Goal: Use online tool/utility: Utilize a website feature to perform a specific function

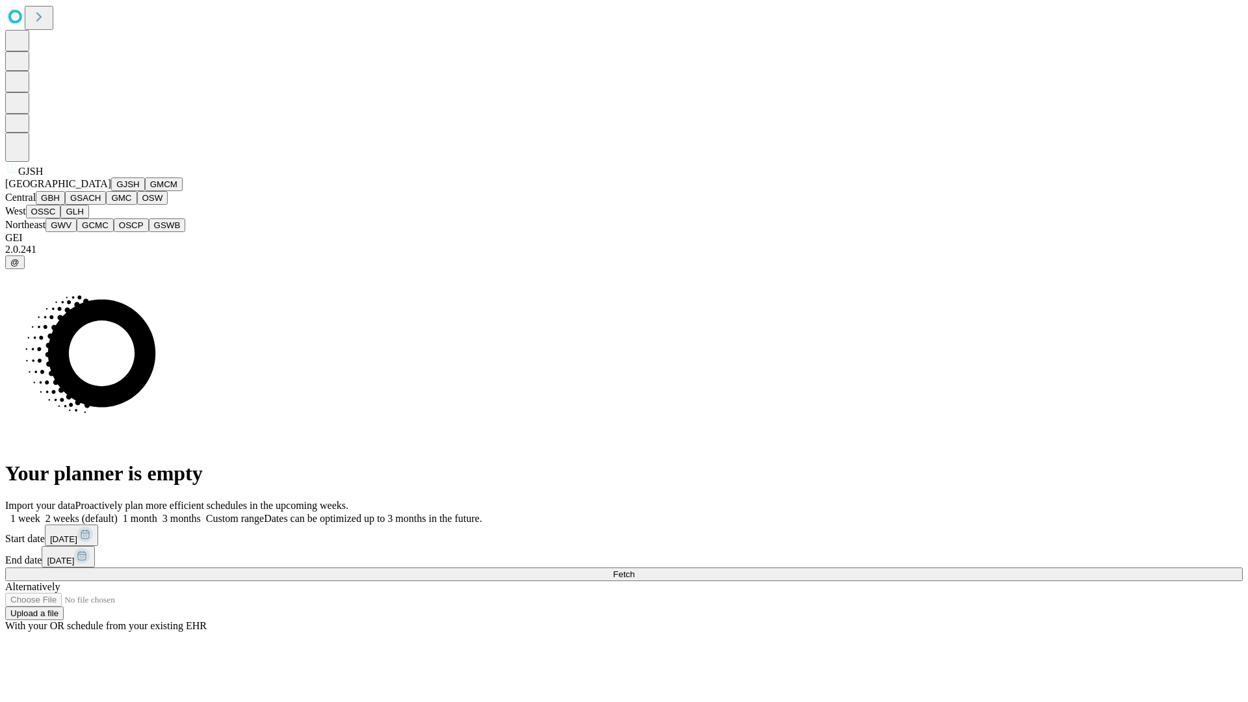
click at [111, 191] on button "GJSH" at bounding box center [128, 185] width 34 height 14
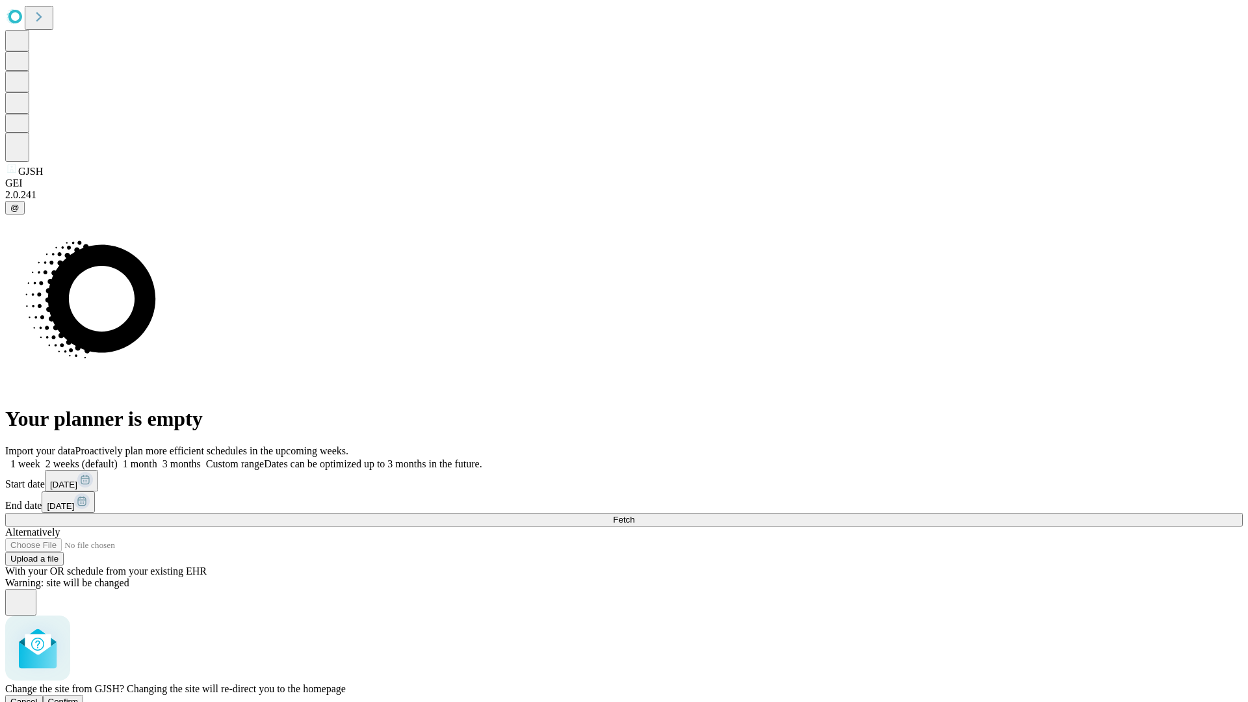
click at [79, 697] on span "Confirm" at bounding box center [63, 702] width 31 height 10
click at [118, 458] on label "2 weeks (default)" at bounding box center [78, 463] width 77 height 11
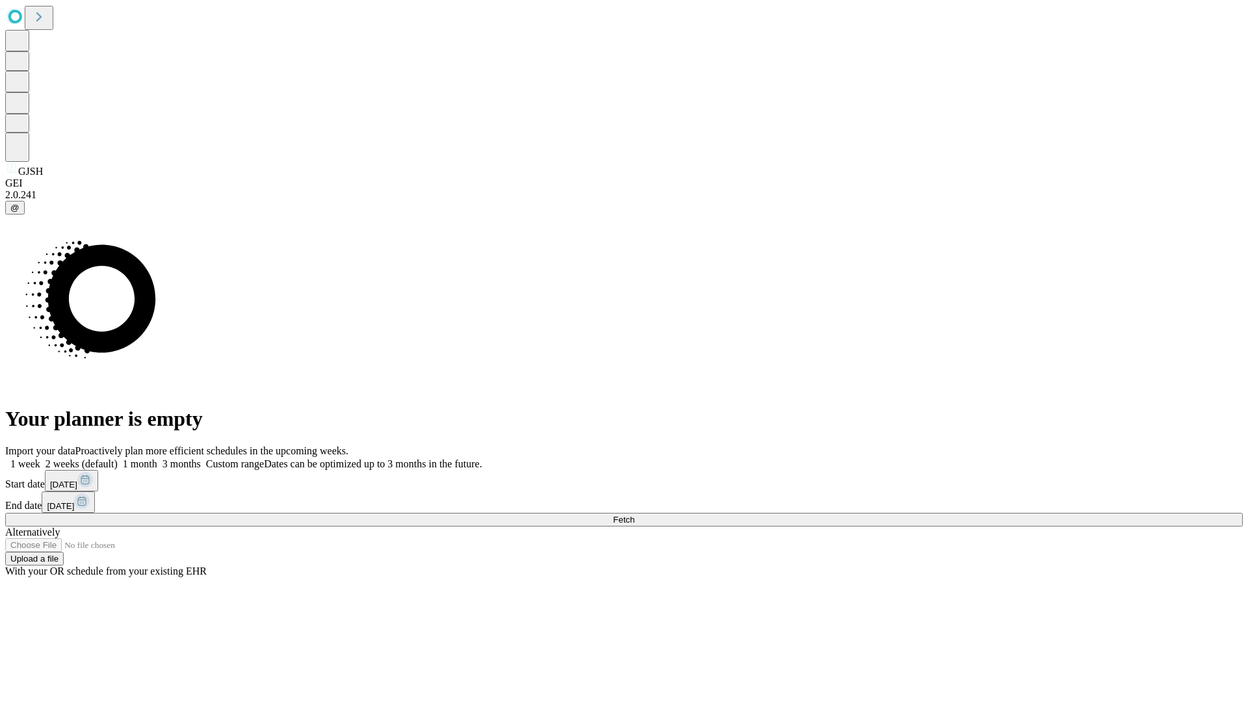
click at [635, 515] on span "Fetch" at bounding box center [623, 520] width 21 height 10
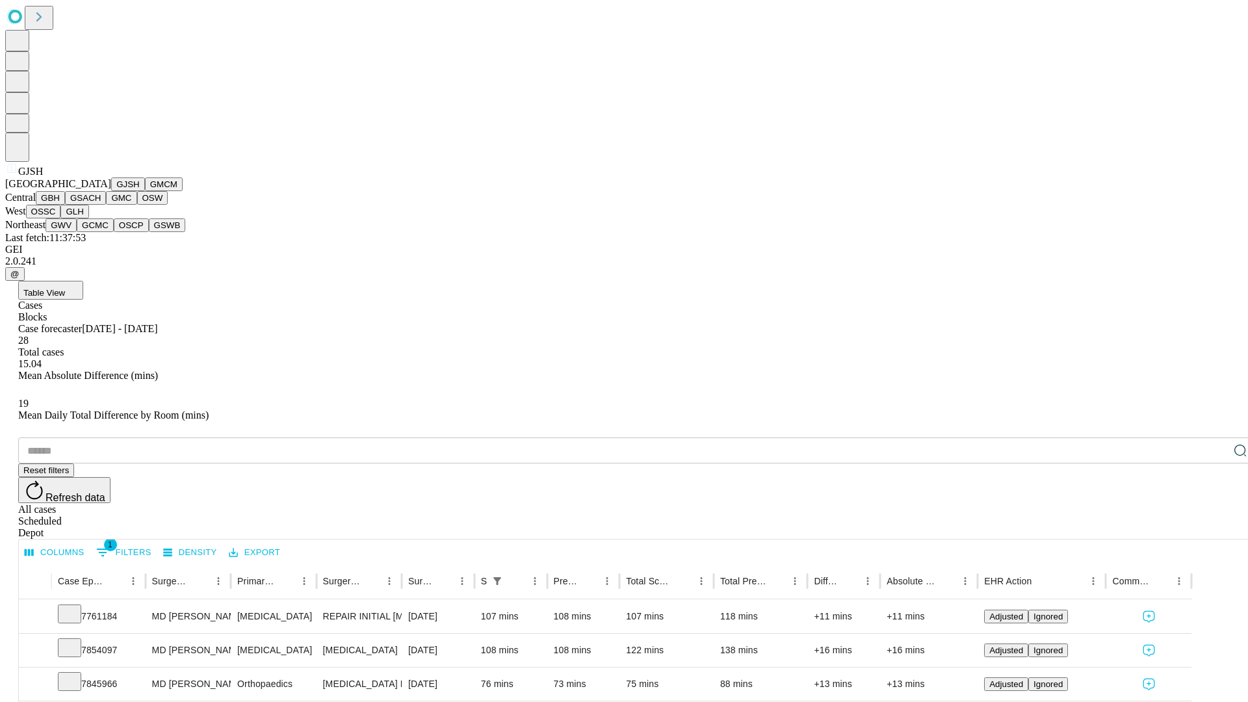
click at [145, 191] on button "GMCM" at bounding box center [164, 185] width 38 height 14
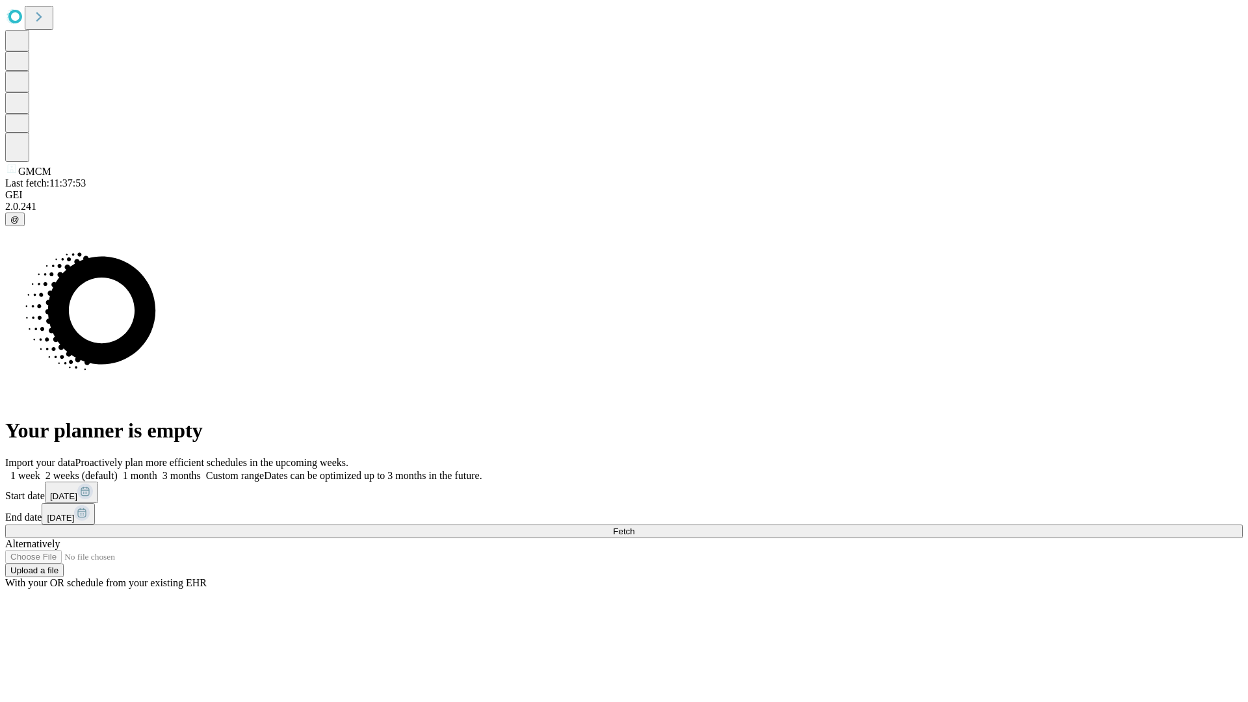
click at [118, 470] on label "2 weeks (default)" at bounding box center [78, 475] width 77 height 11
click at [635, 527] on span "Fetch" at bounding box center [623, 532] width 21 height 10
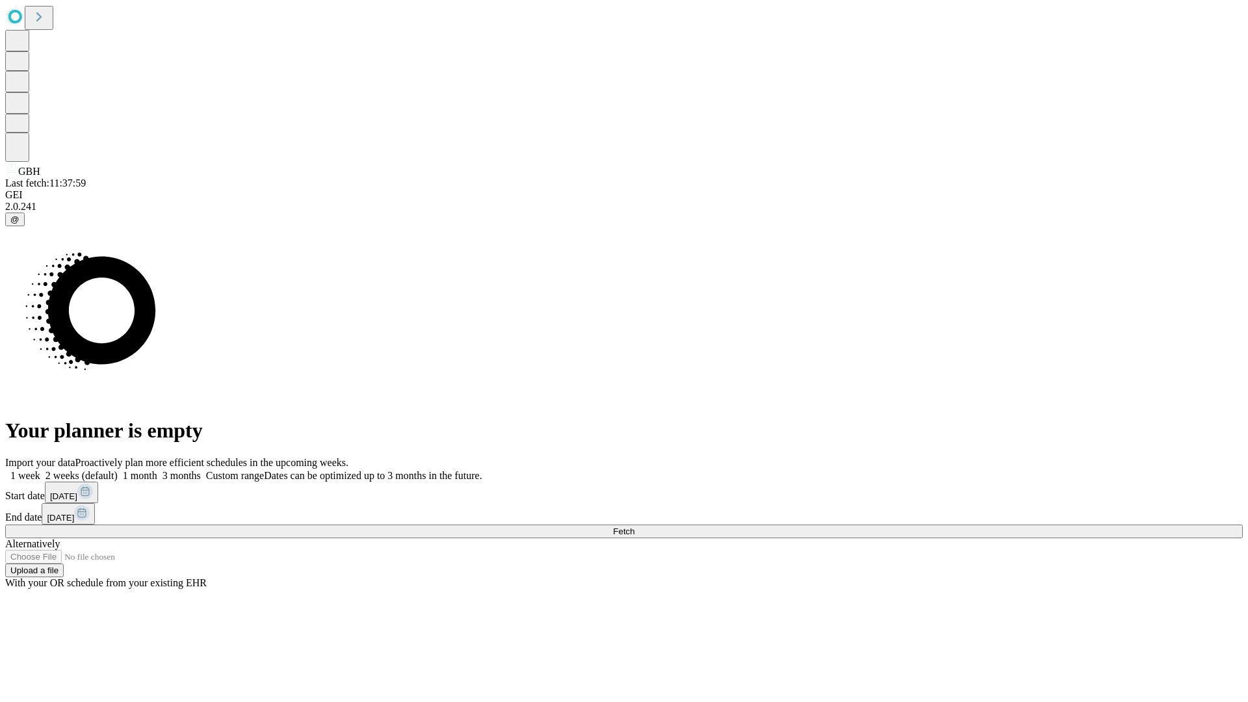
click at [118, 470] on label "2 weeks (default)" at bounding box center [78, 475] width 77 height 11
click at [635, 527] on span "Fetch" at bounding box center [623, 532] width 21 height 10
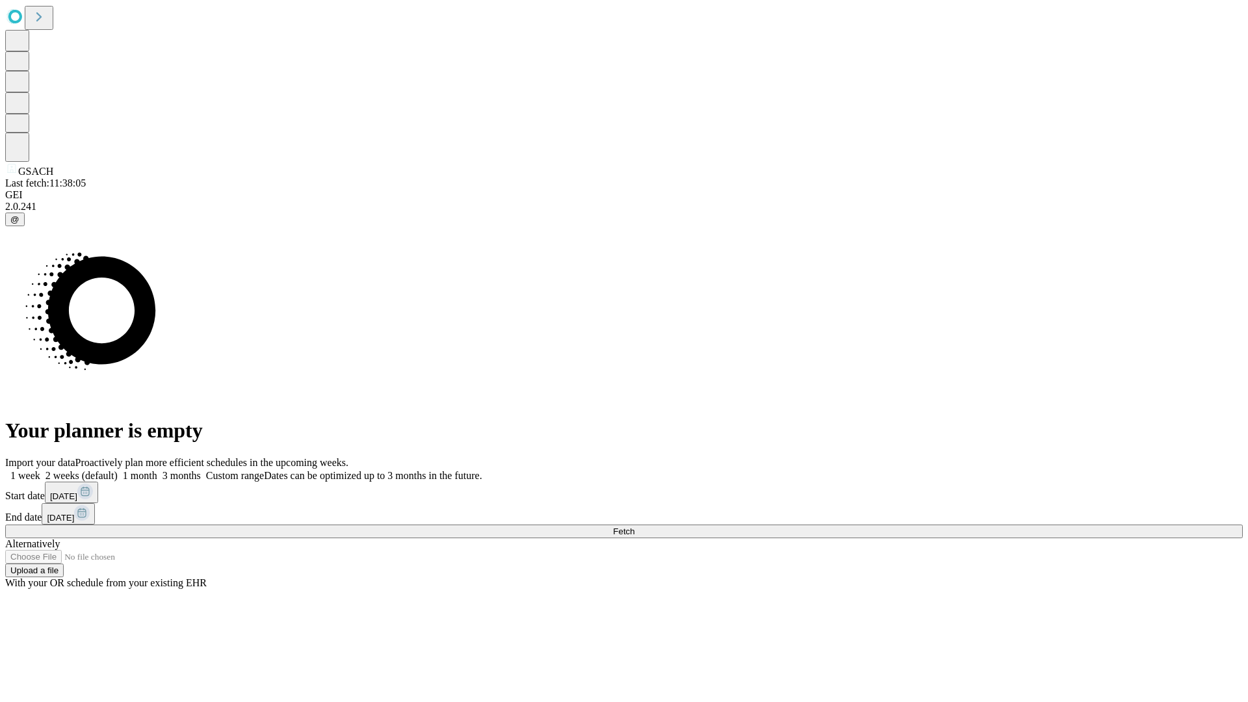
click at [118, 470] on label "2 weeks (default)" at bounding box center [78, 475] width 77 height 11
click at [635, 527] on span "Fetch" at bounding box center [623, 532] width 21 height 10
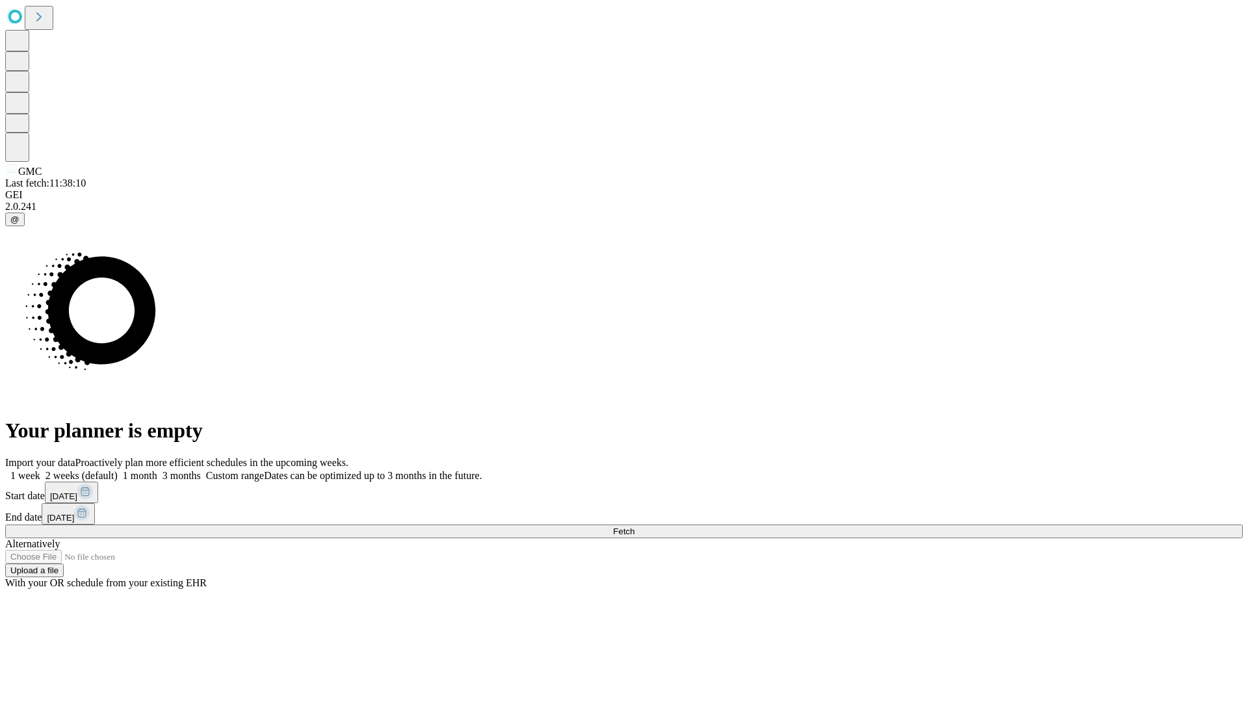
click at [635, 527] on span "Fetch" at bounding box center [623, 532] width 21 height 10
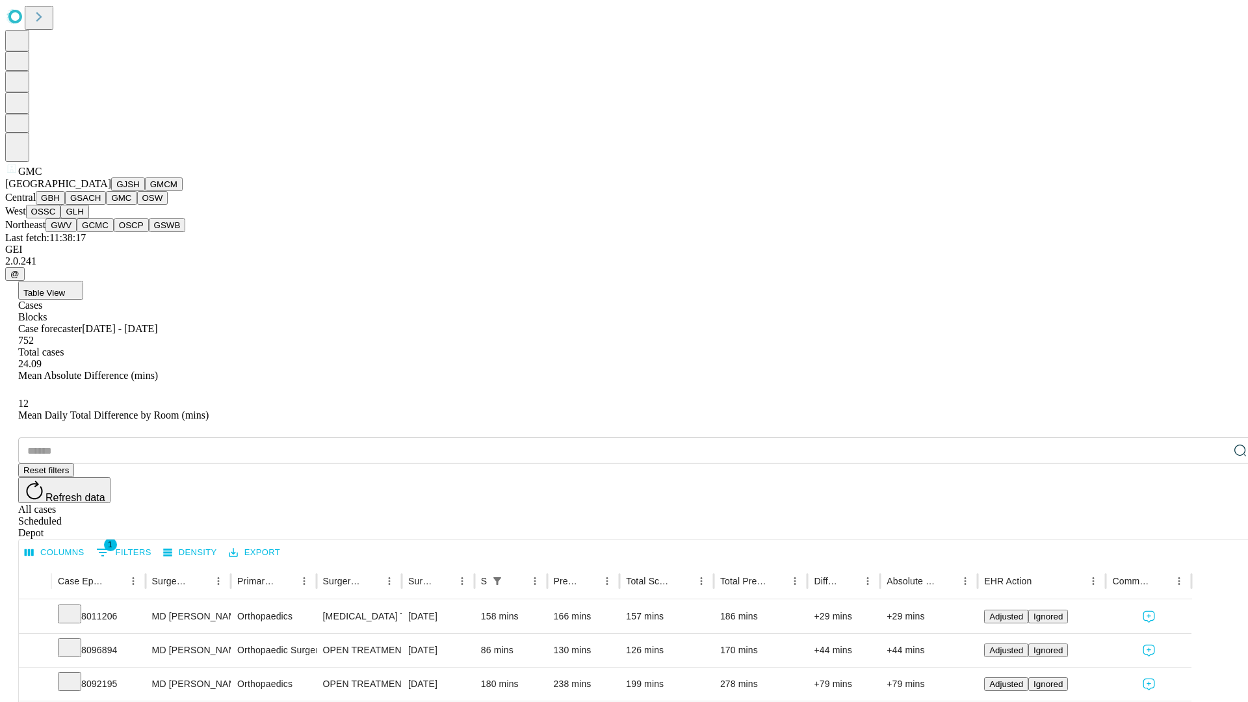
click at [137, 205] on button "OSW" at bounding box center [152, 198] width 31 height 14
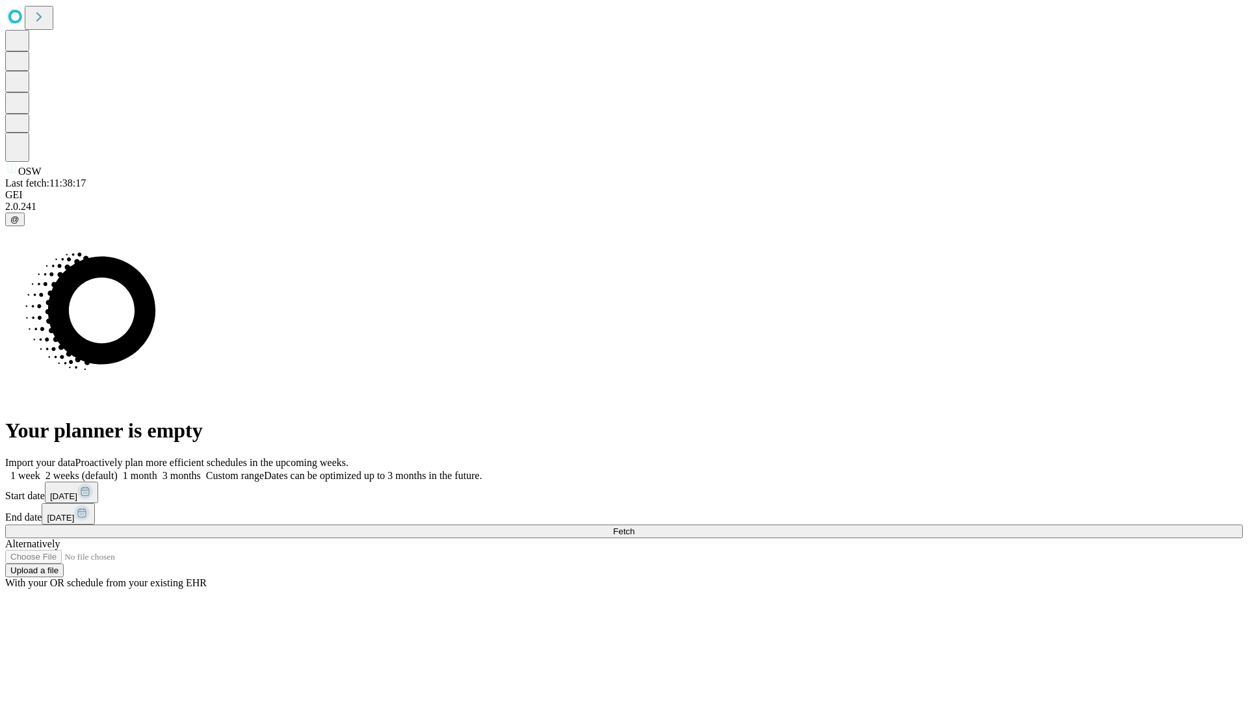
click at [118, 470] on label "2 weeks (default)" at bounding box center [78, 475] width 77 height 11
click at [635, 527] on span "Fetch" at bounding box center [623, 532] width 21 height 10
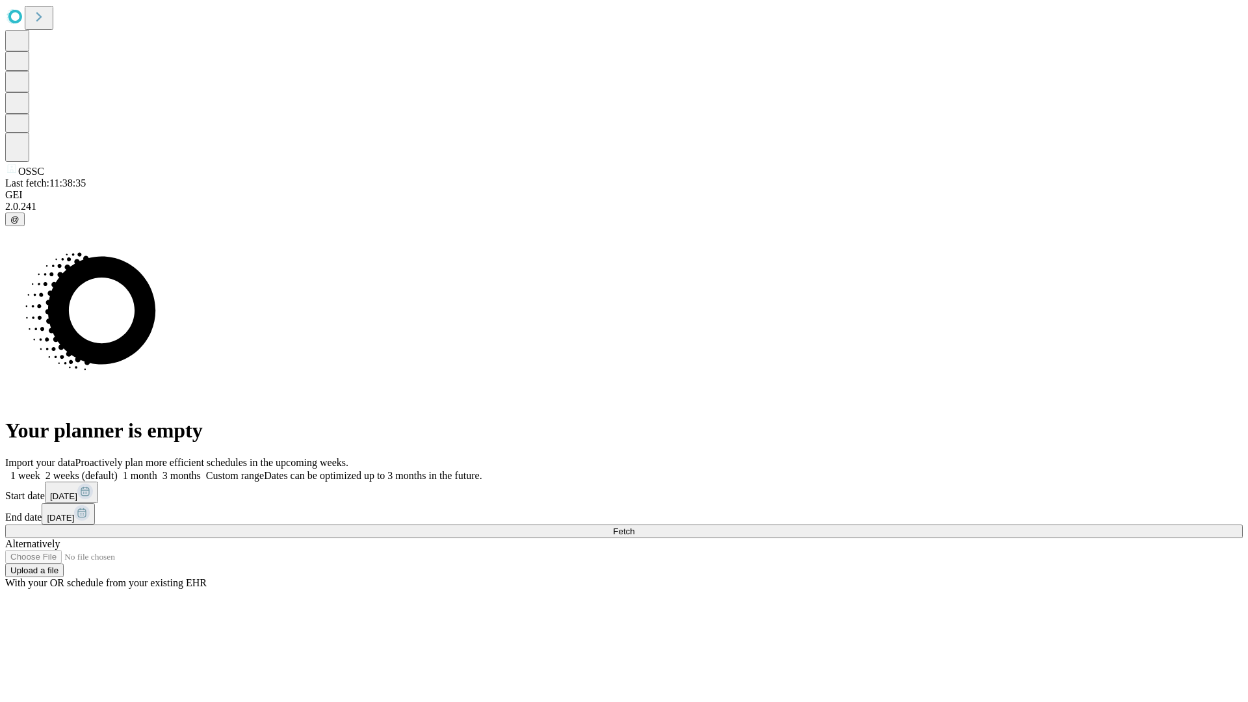
click at [118, 470] on label "2 weeks (default)" at bounding box center [78, 475] width 77 height 11
click at [635, 527] on span "Fetch" at bounding box center [623, 532] width 21 height 10
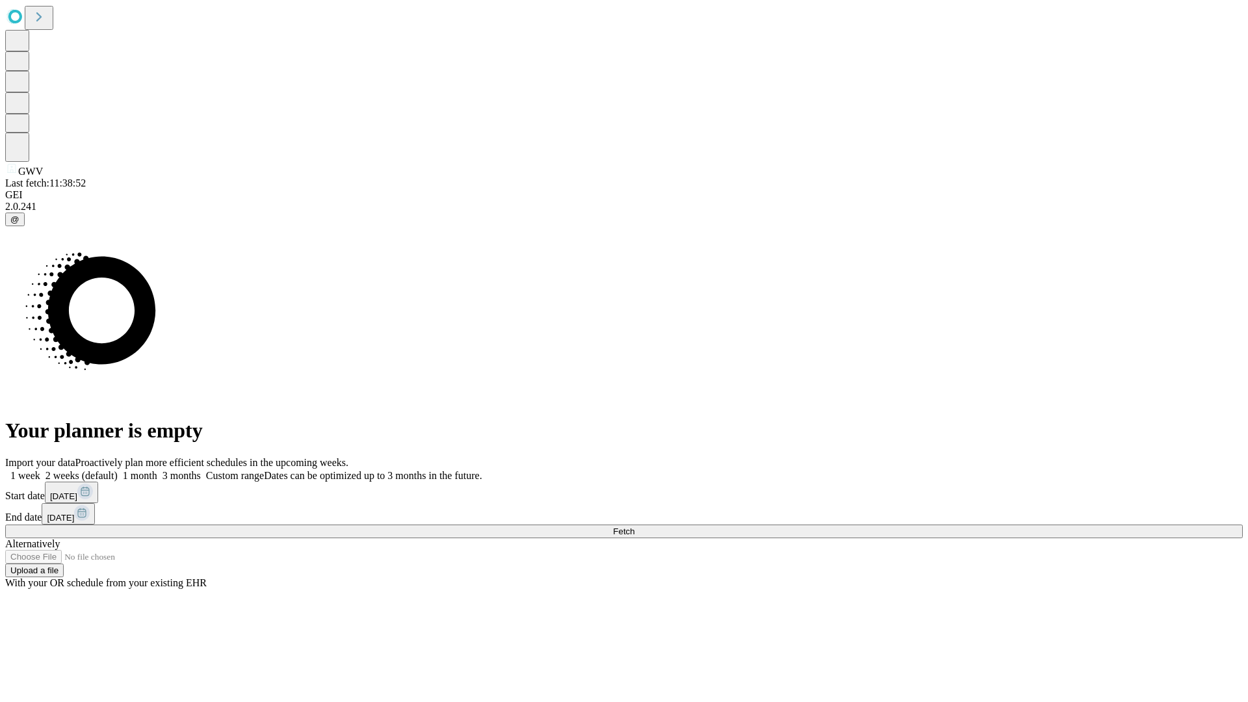
click at [118, 470] on label "2 weeks (default)" at bounding box center [78, 475] width 77 height 11
click at [635, 527] on span "Fetch" at bounding box center [623, 532] width 21 height 10
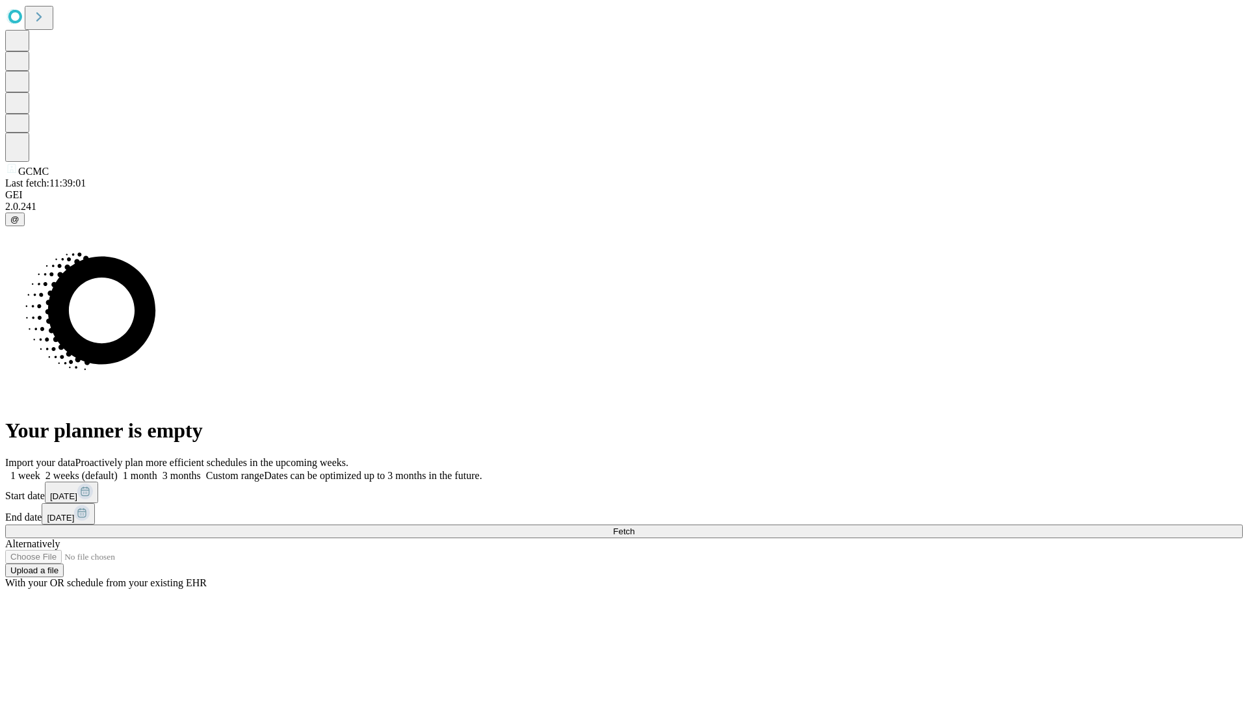
click at [118, 470] on label "2 weeks (default)" at bounding box center [78, 475] width 77 height 11
click at [635, 527] on span "Fetch" at bounding box center [623, 532] width 21 height 10
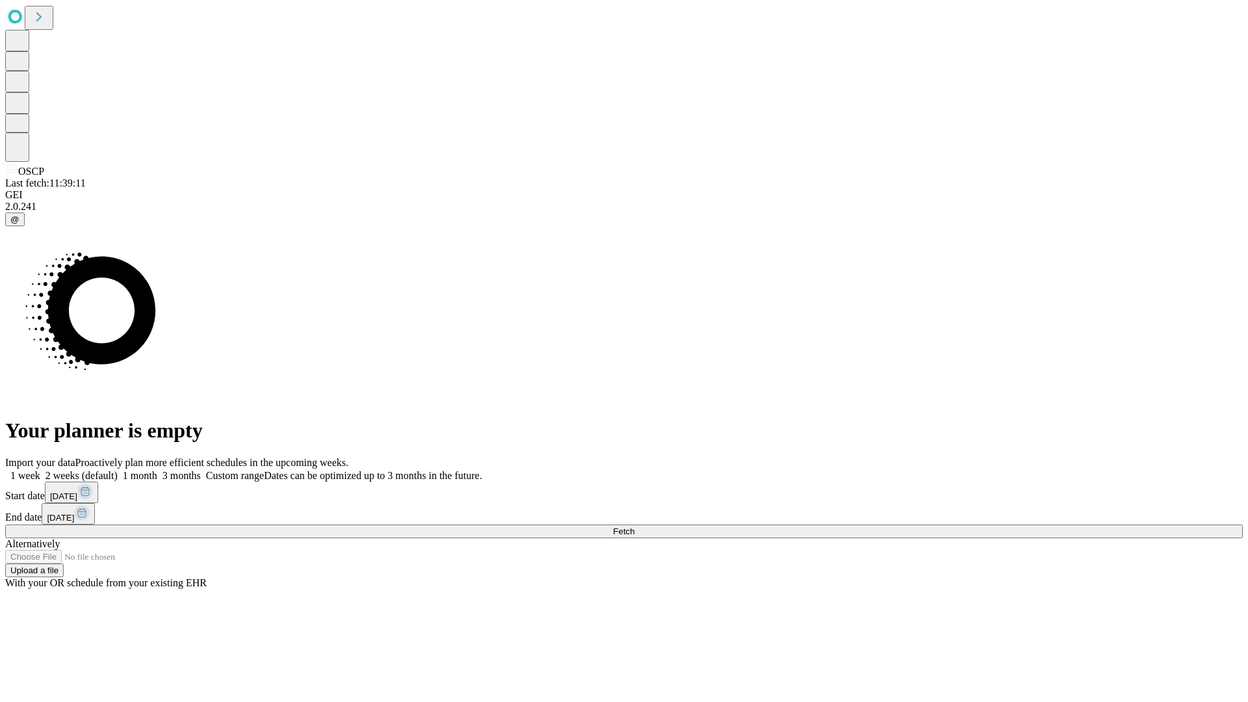
click at [118, 470] on label "2 weeks (default)" at bounding box center [78, 475] width 77 height 11
click at [635, 527] on span "Fetch" at bounding box center [623, 532] width 21 height 10
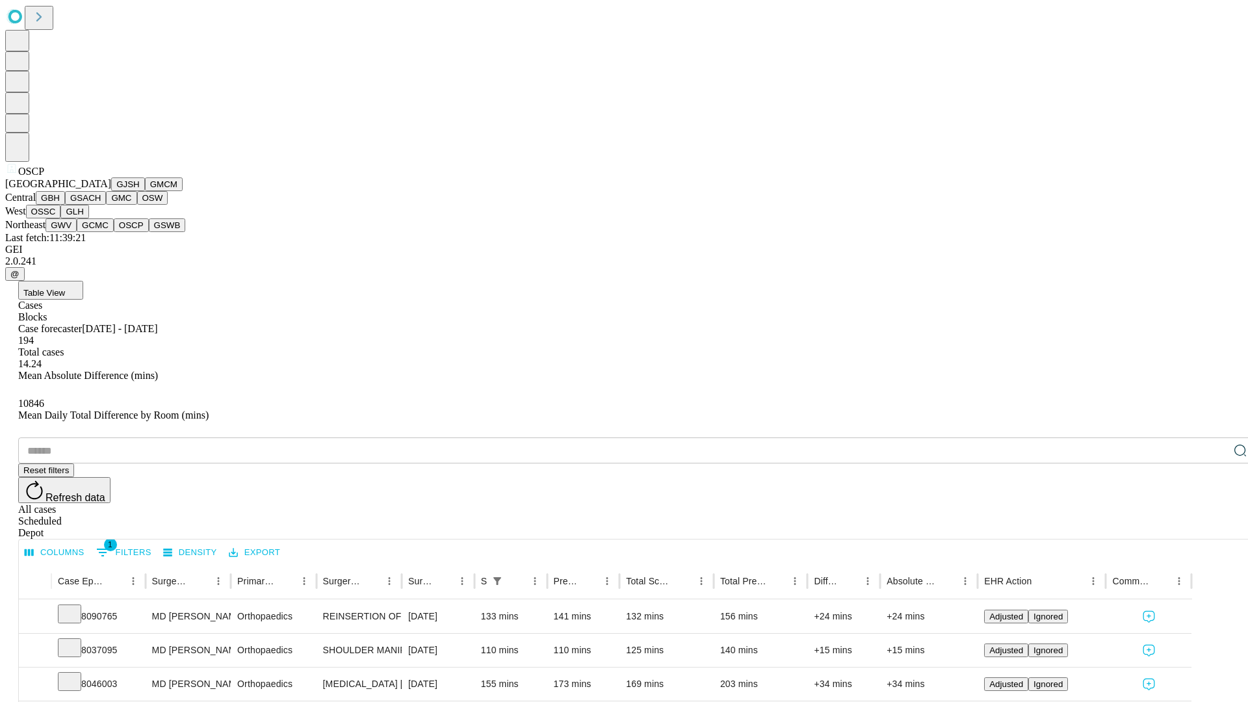
click at [149, 232] on button "GSWB" at bounding box center [167, 225] width 37 height 14
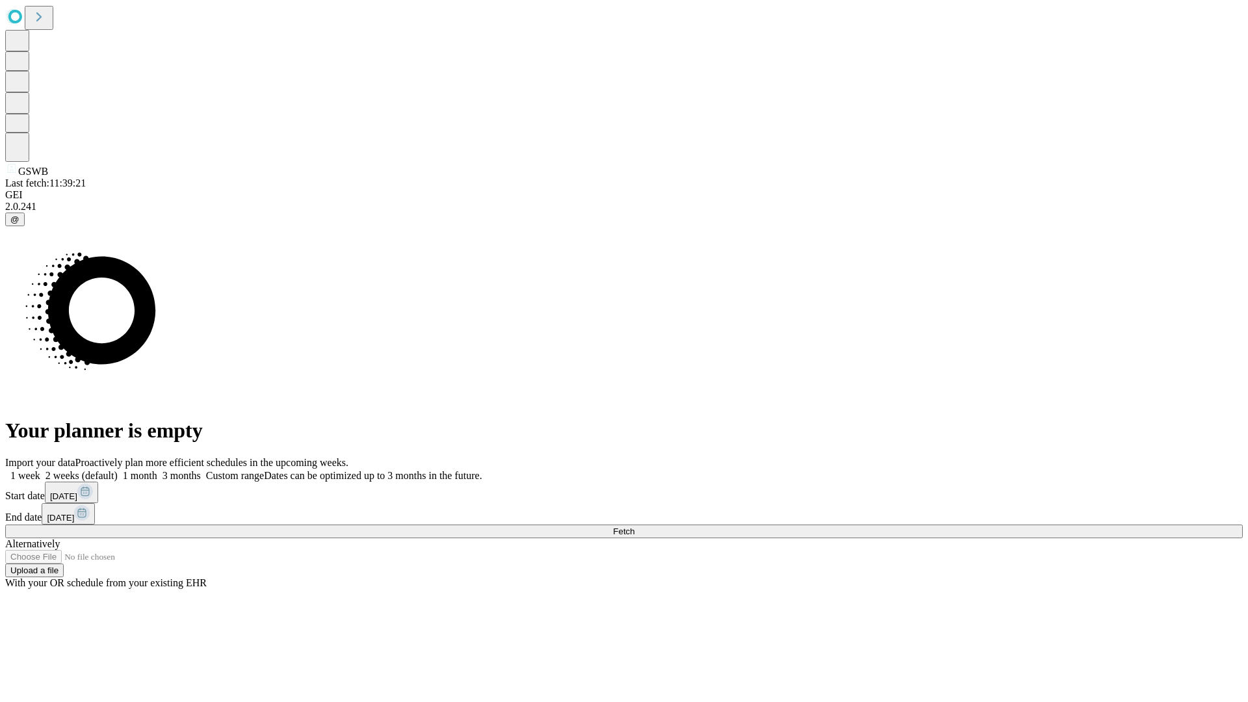
click at [118, 470] on label "2 weeks (default)" at bounding box center [78, 475] width 77 height 11
click at [635, 527] on span "Fetch" at bounding box center [623, 532] width 21 height 10
